Goal: Check status: Check status

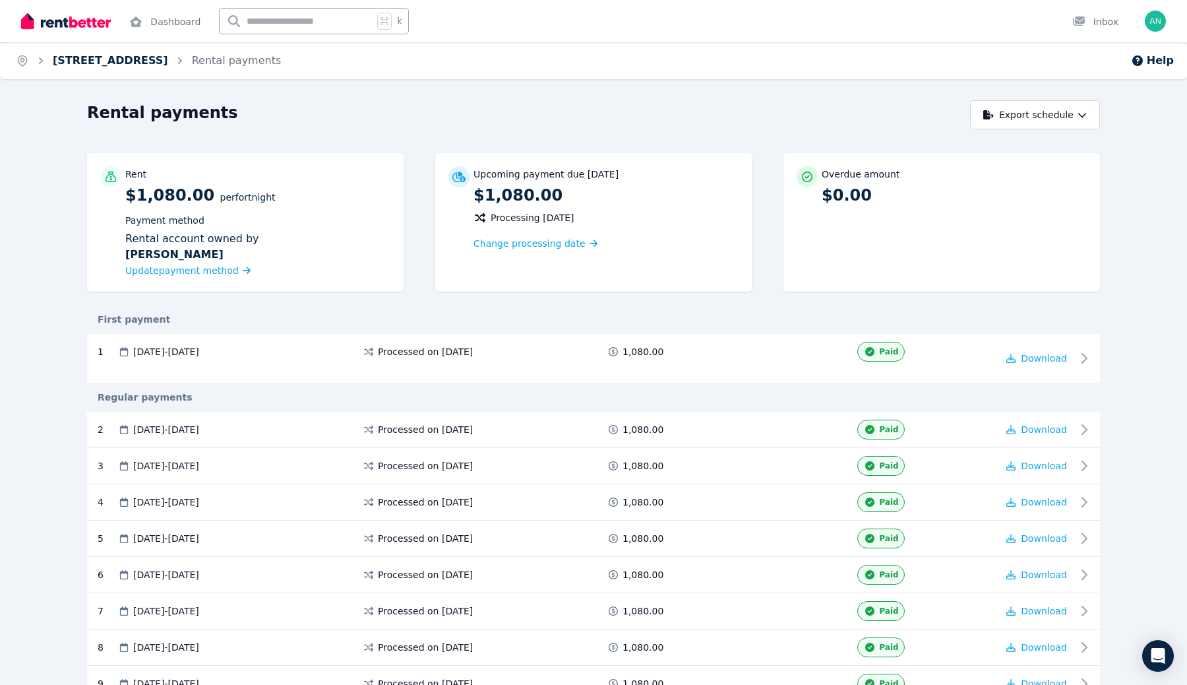
click at [168, 57] on link "[STREET_ADDRESS]" at bounding box center [110, 60] width 115 height 13
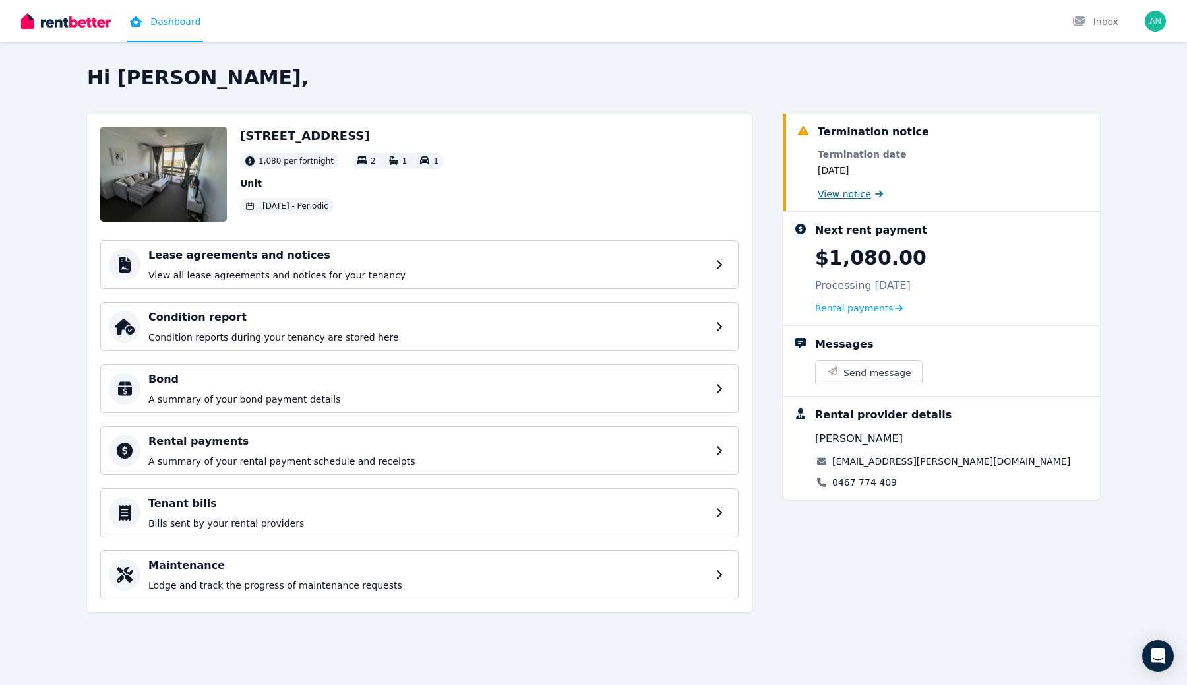
click at [866, 193] on span "View notice" at bounding box center [844, 193] width 53 height 13
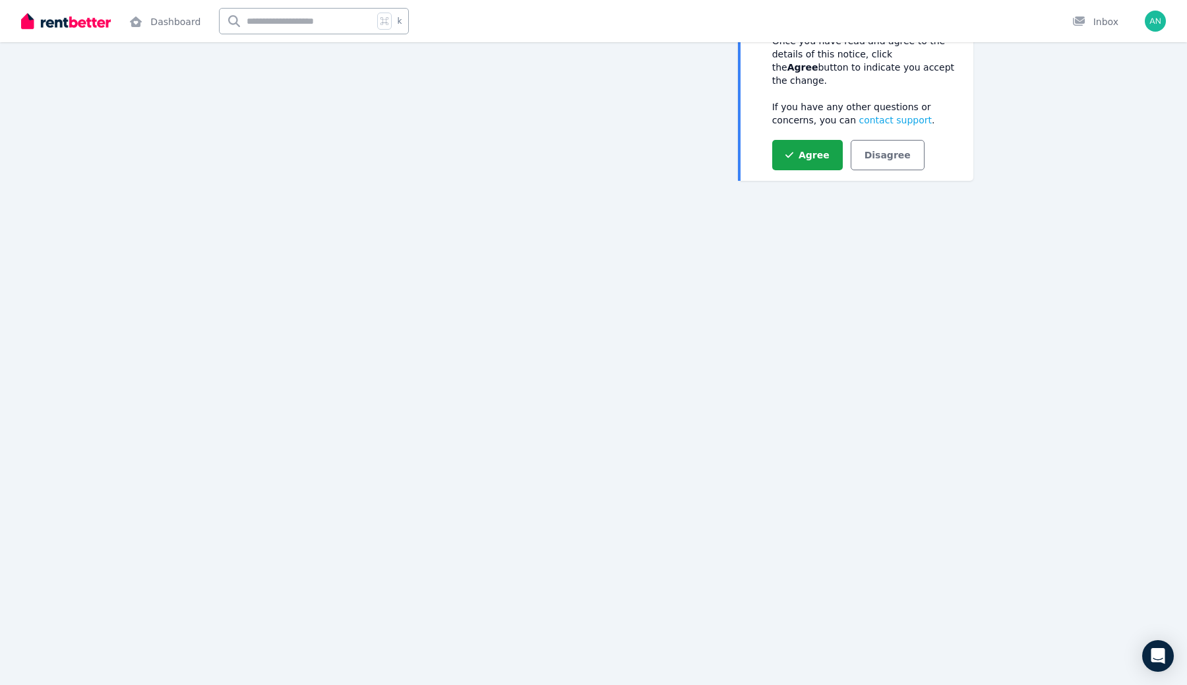
scroll to position [160, 0]
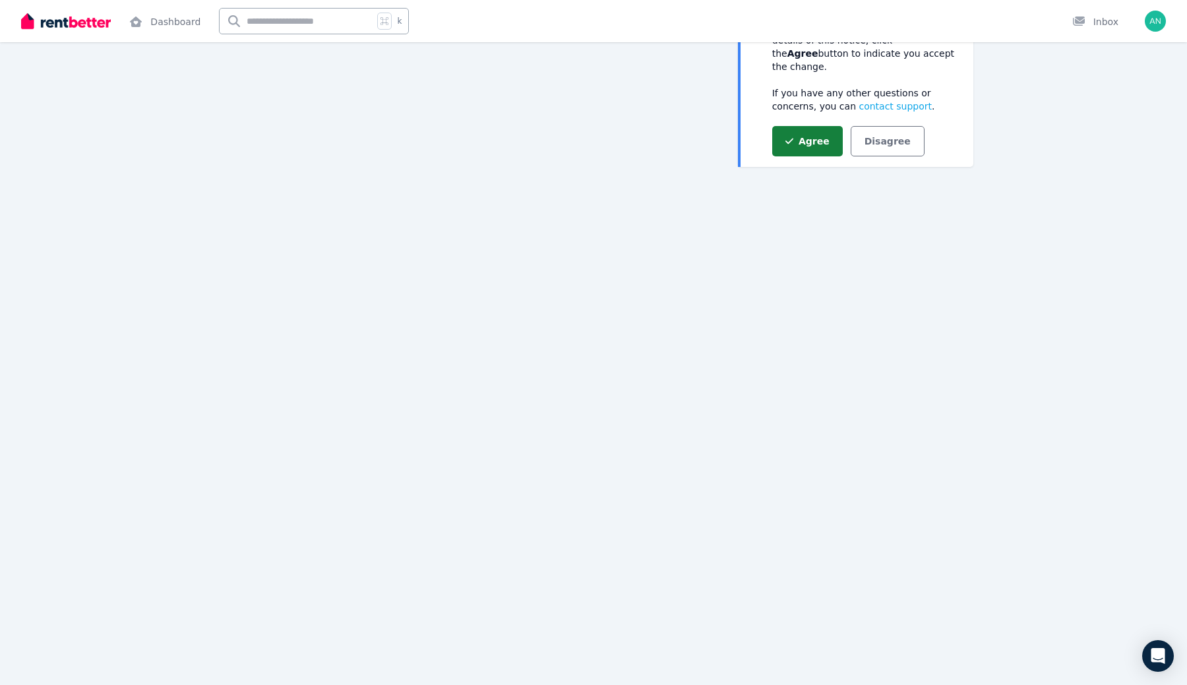
click at [814, 136] on button "Agree" at bounding box center [807, 141] width 71 height 30
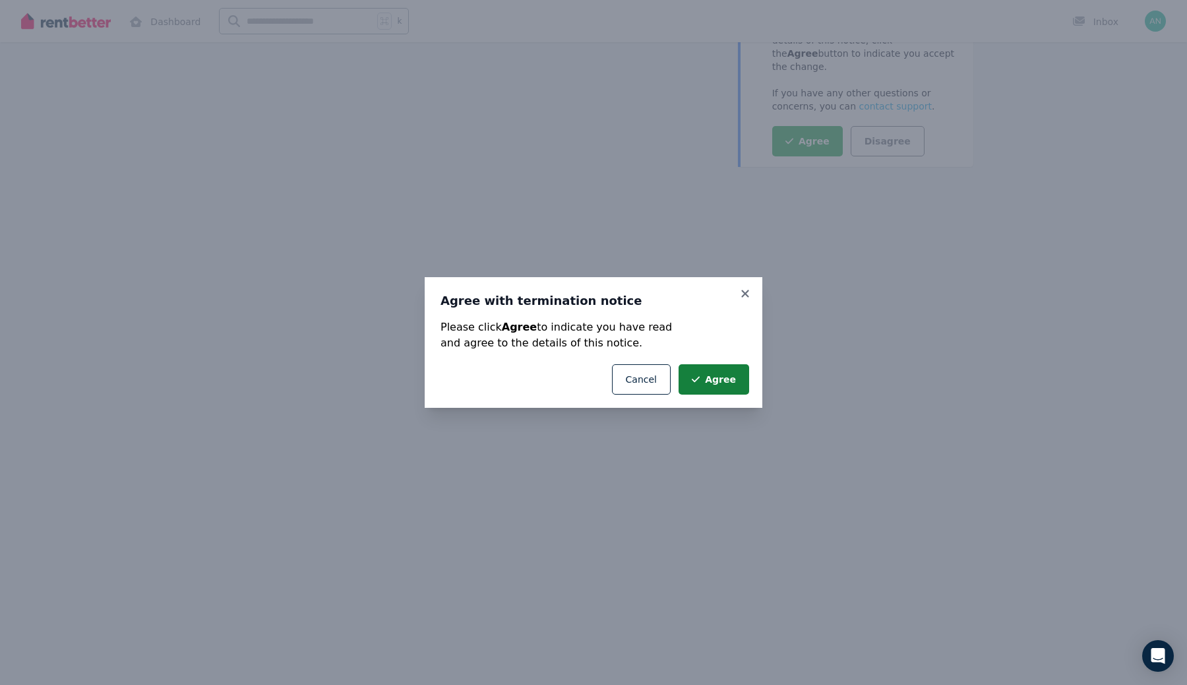
click at [719, 371] on button "Agree" at bounding box center [714, 379] width 71 height 30
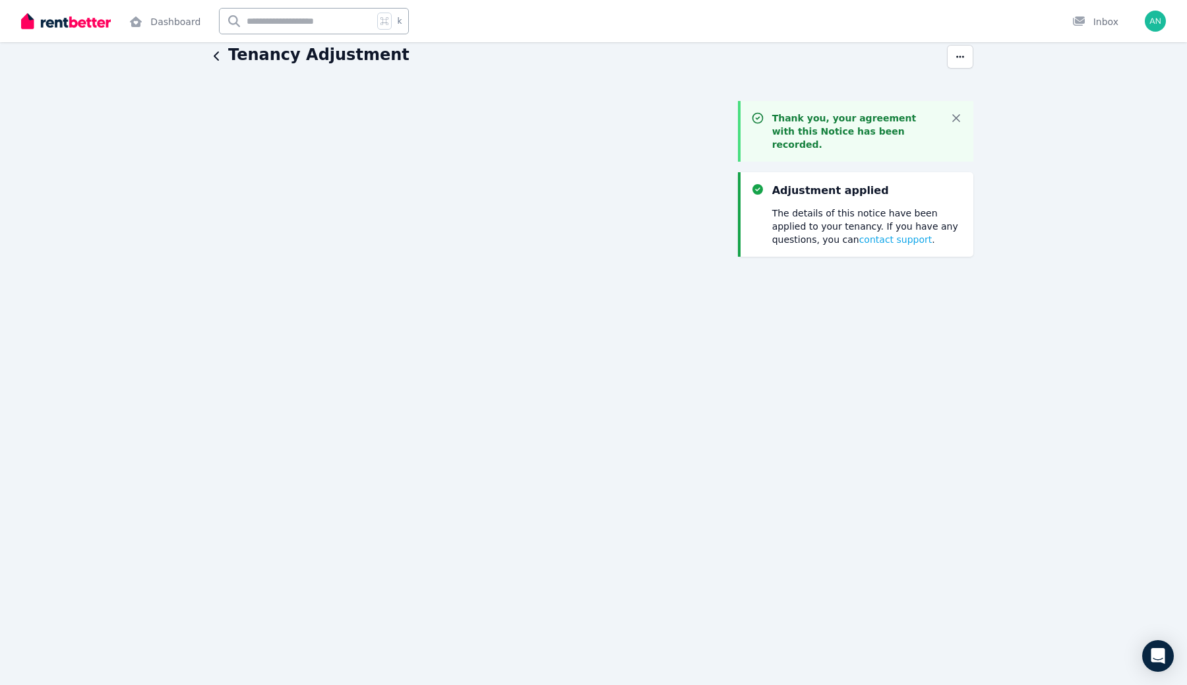
scroll to position [0, 0]
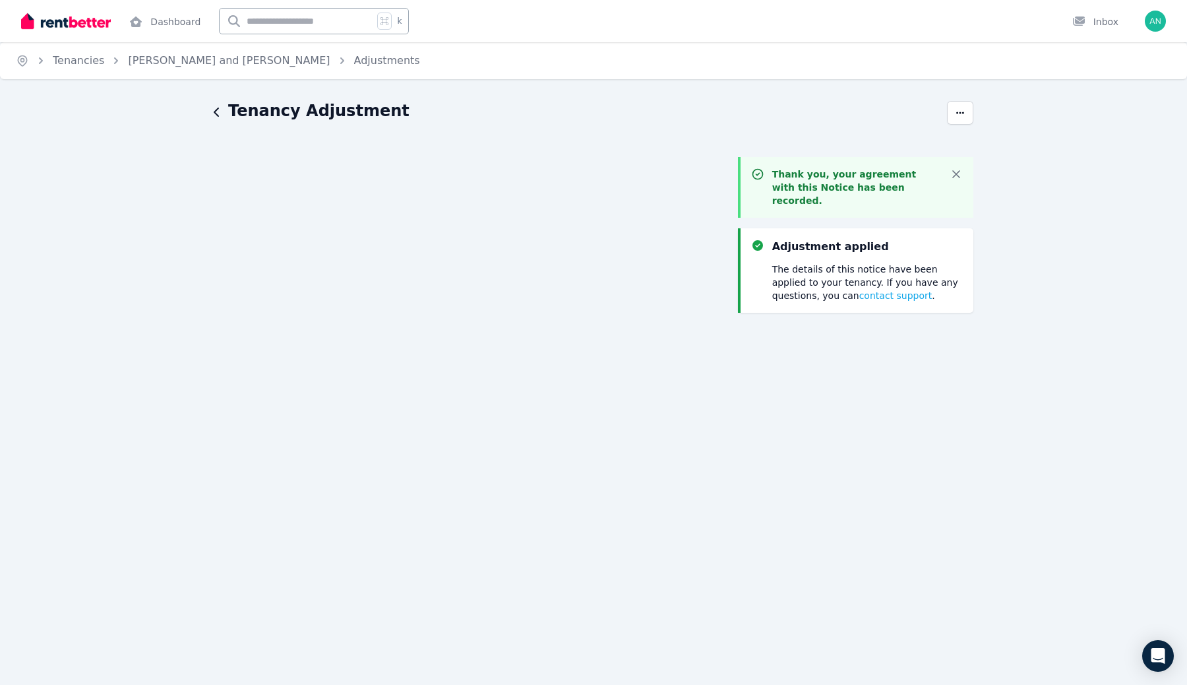
click at [95, 23] on img at bounding box center [66, 21] width 90 height 20
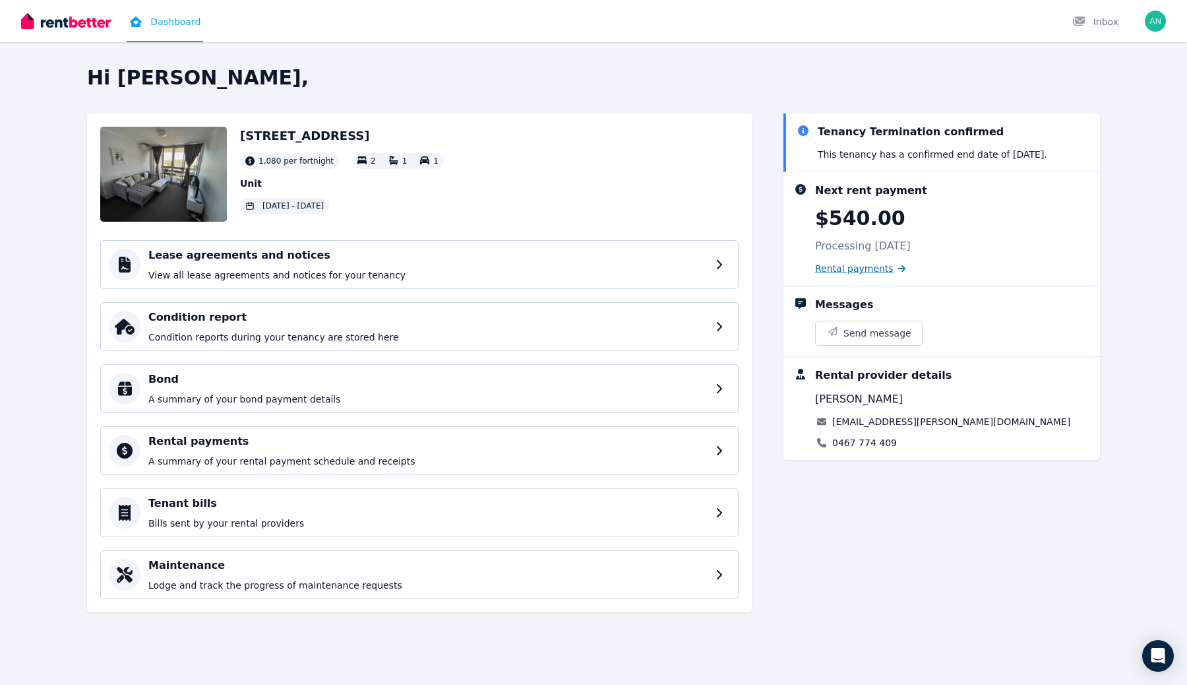
click at [853, 264] on span "Rental payments" at bounding box center [854, 268] width 78 height 13
